Goal: Task Accomplishment & Management: Use online tool/utility

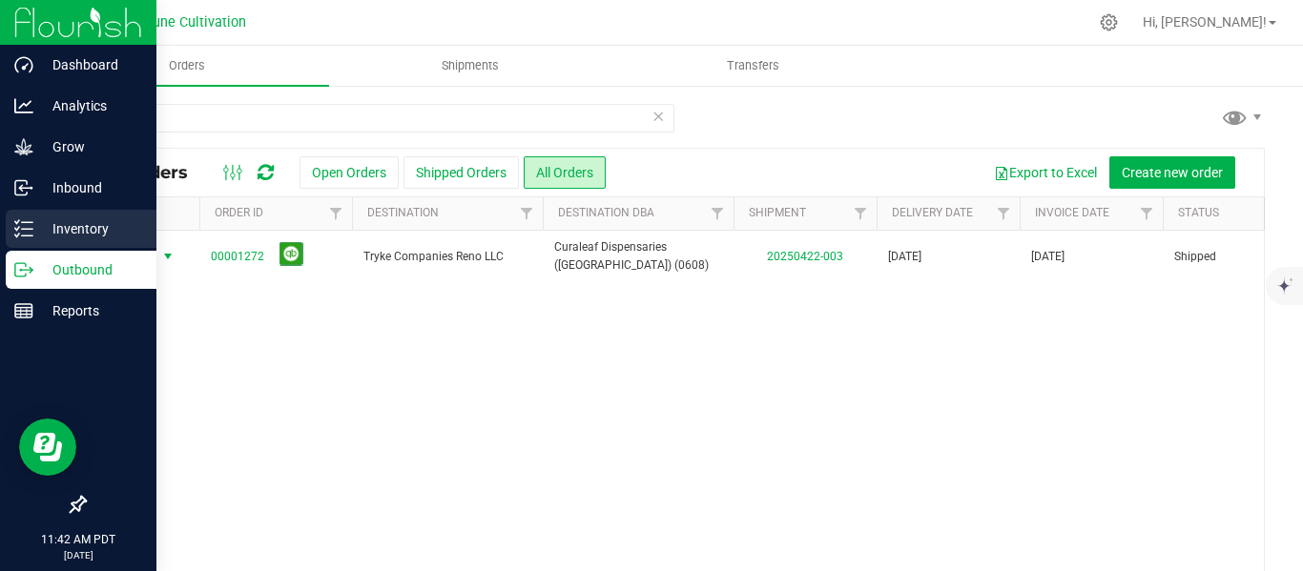
click at [77, 236] on p "Inventory" at bounding box center [90, 229] width 114 height 23
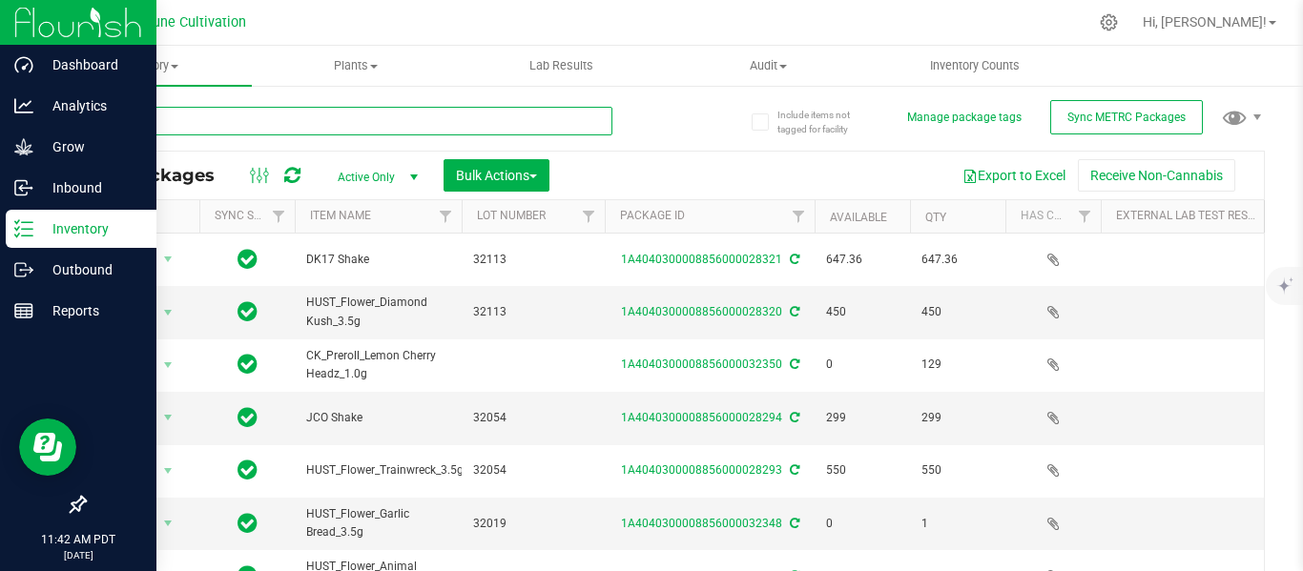
click at [298, 121] on input "text" at bounding box center [348, 121] width 529 height 29
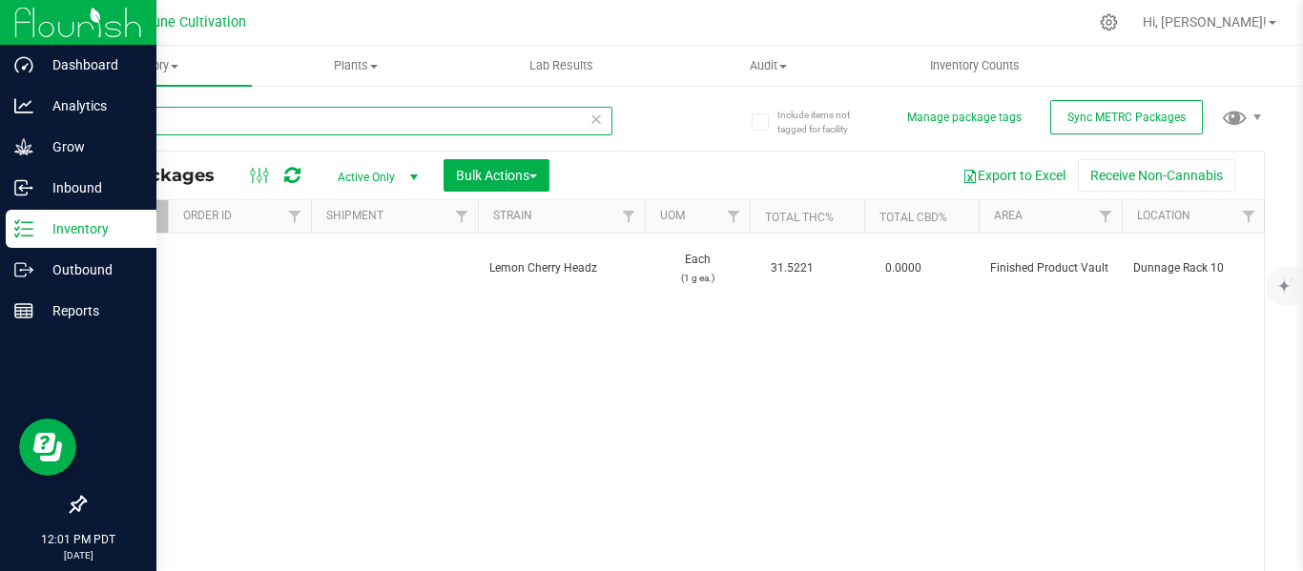
type input "29145"
